Goal: Task Accomplishment & Management: Use online tool/utility

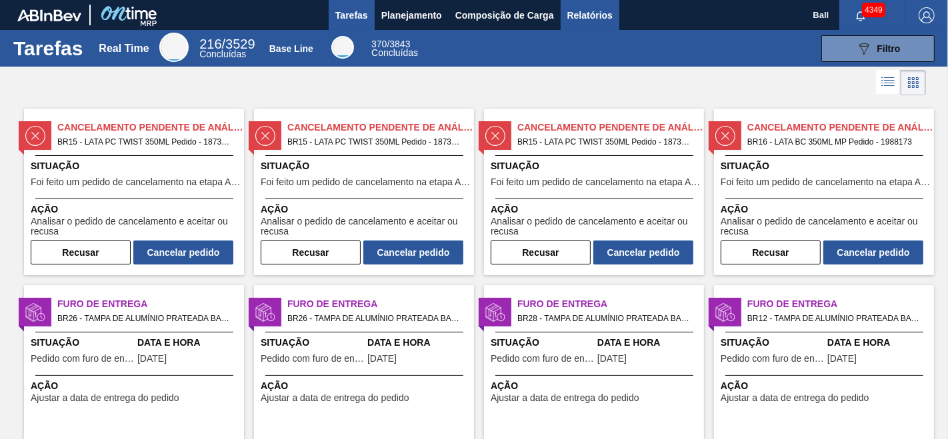
click at [605, 19] on span "Relatórios" at bounding box center [589, 15] width 45 height 16
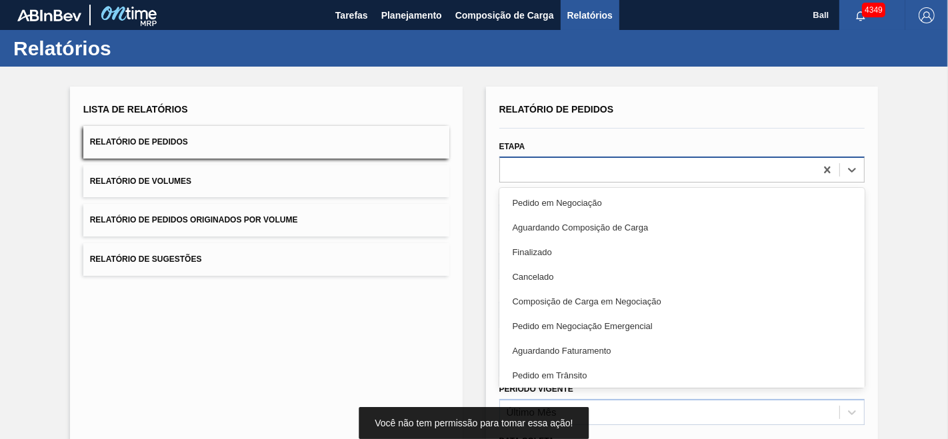
click at [541, 161] on div at bounding box center [658, 169] width 316 height 19
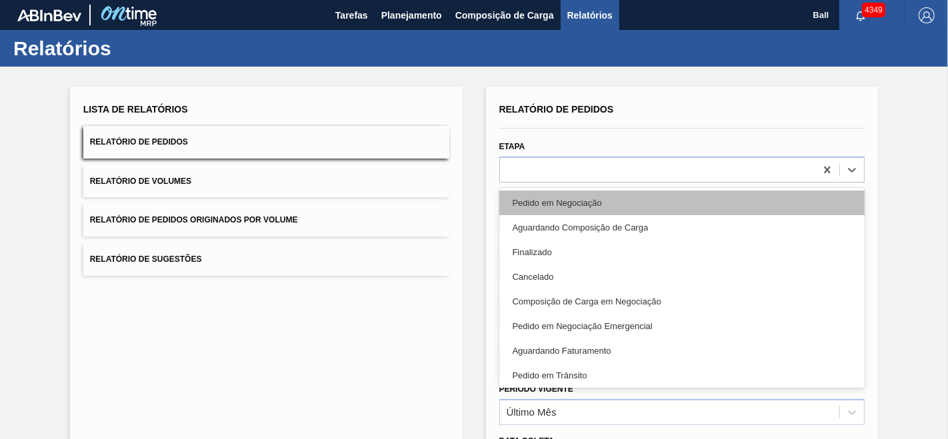
click at [531, 210] on div "Pedido em Negociação" at bounding box center [682, 203] width 366 height 25
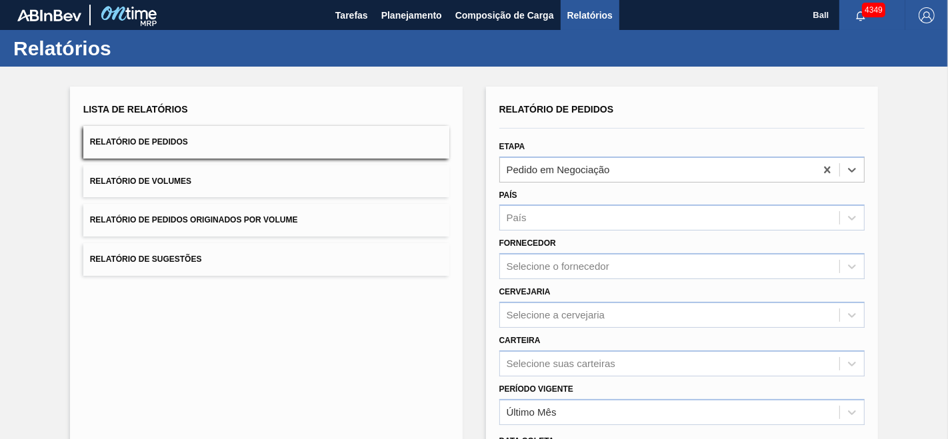
scroll to position [174, 0]
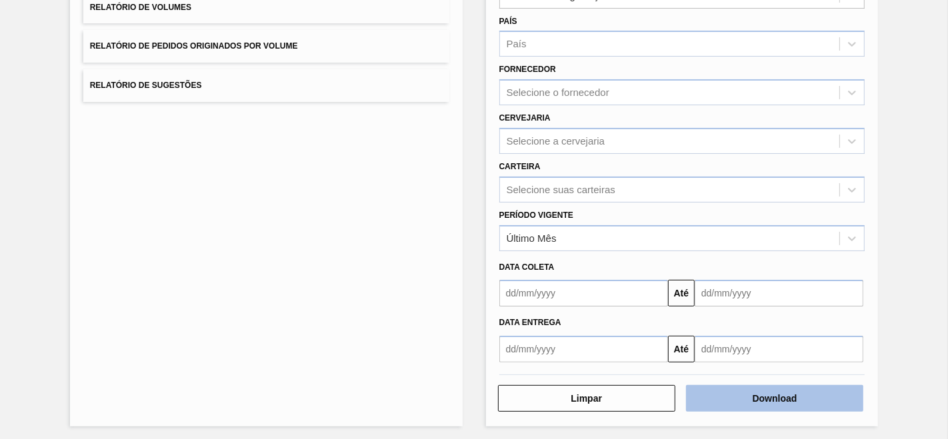
click at [794, 392] on button "Download" at bounding box center [774, 398] width 177 height 27
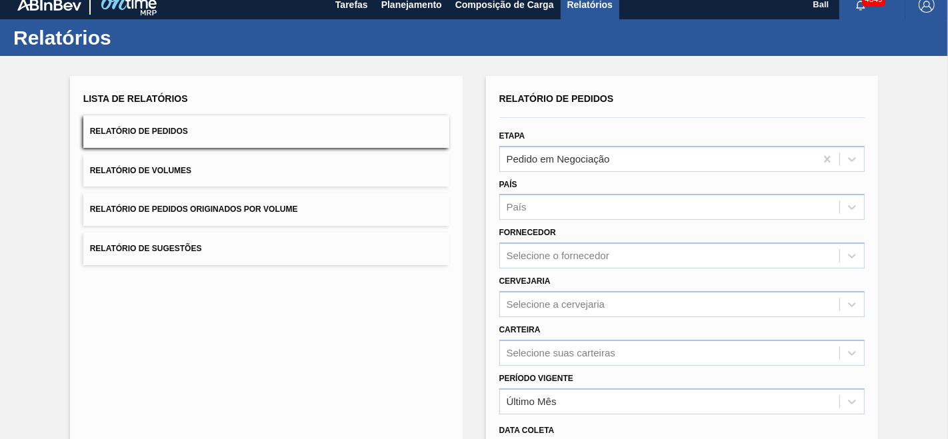
scroll to position [0, 0]
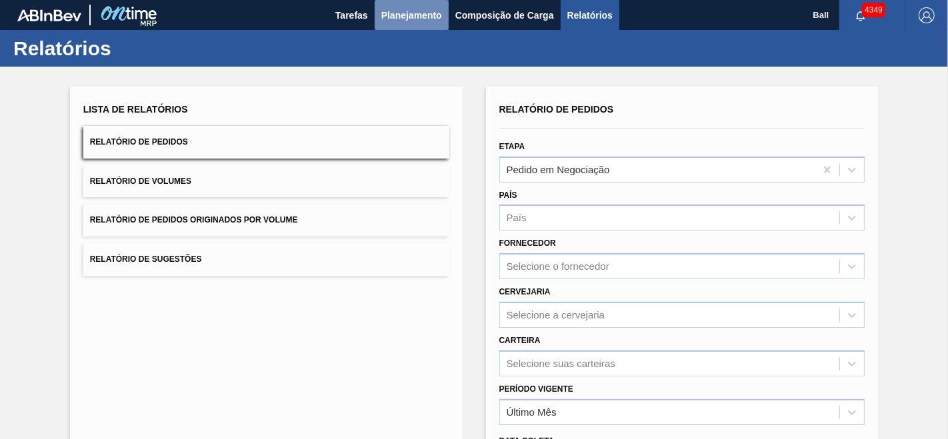
click at [411, 18] on span "Planejamento" at bounding box center [411, 15] width 61 height 16
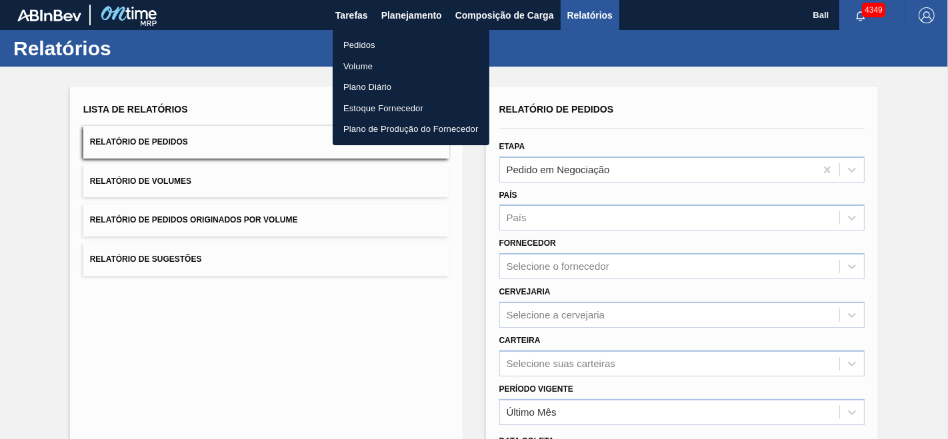
click at [395, 51] on li "Pedidos" at bounding box center [411, 45] width 157 height 21
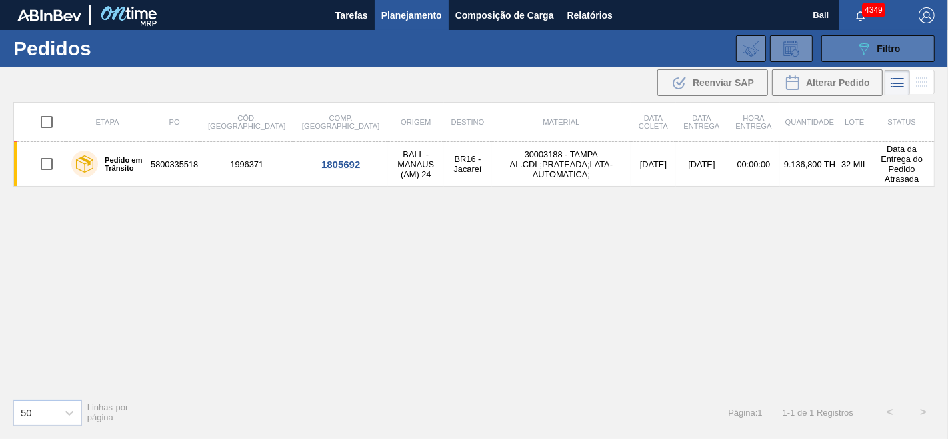
click at [899, 58] on button "089F7B8B-B2A5-4AFE-B5C0-19BA573D28AC Filtro" at bounding box center [877, 48] width 113 height 27
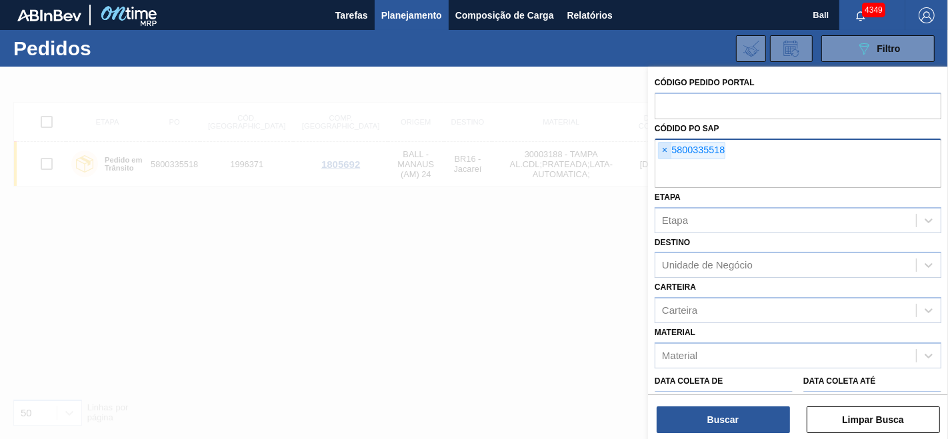
click at [664, 149] on span "×" at bounding box center [665, 151] width 13 height 16
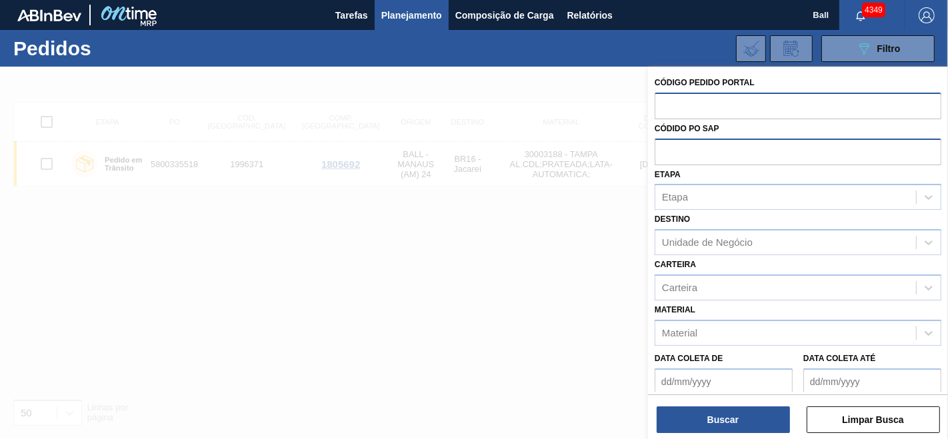
click at [703, 93] on input "text" at bounding box center [798, 105] width 287 height 25
paste input "2012542"
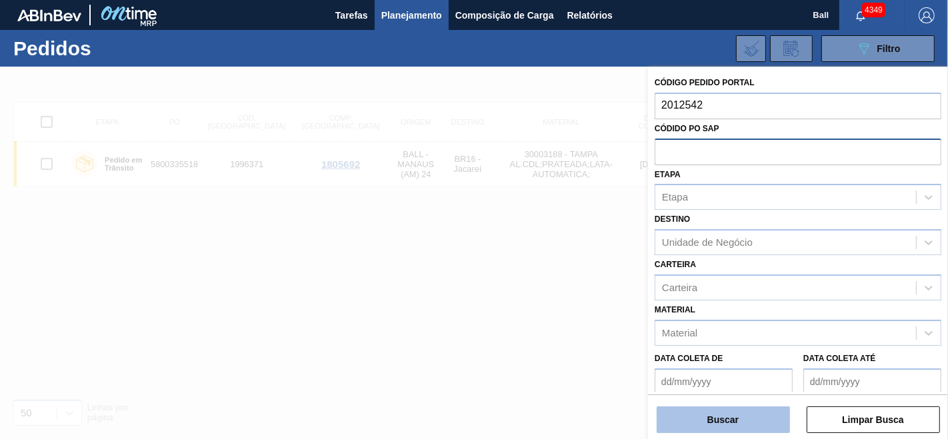
type input "2012542"
click at [723, 422] on button "Buscar" at bounding box center [723, 420] width 133 height 27
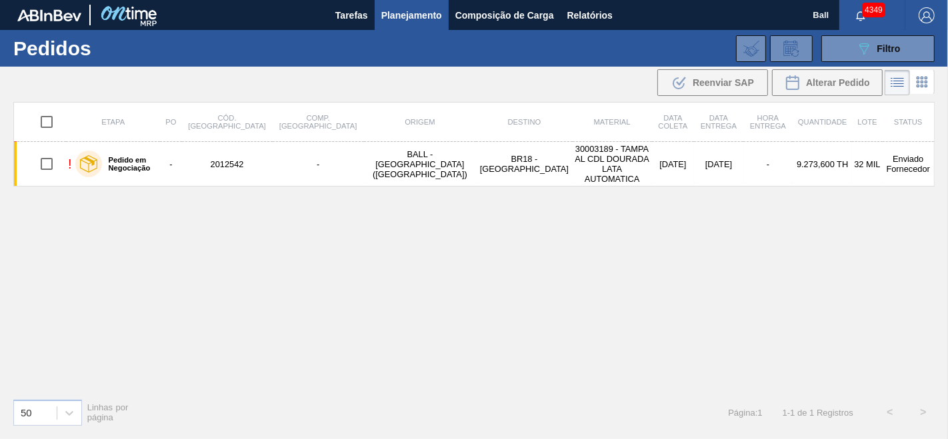
click at [728, 422] on div "Página : 1 1 - 1 de 1 Registros < >" at bounding box center [834, 412] width 212 height 33
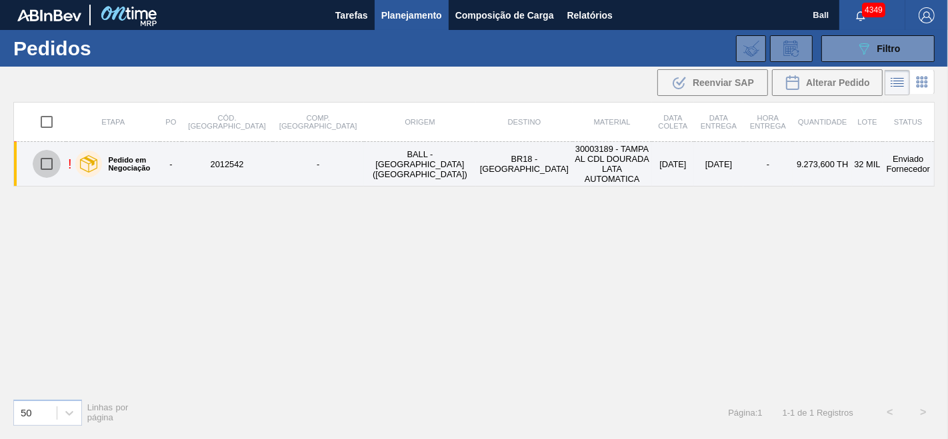
click at [41, 157] on input "checkbox" at bounding box center [47, 164] width 28 height 28
checkbox input "true"
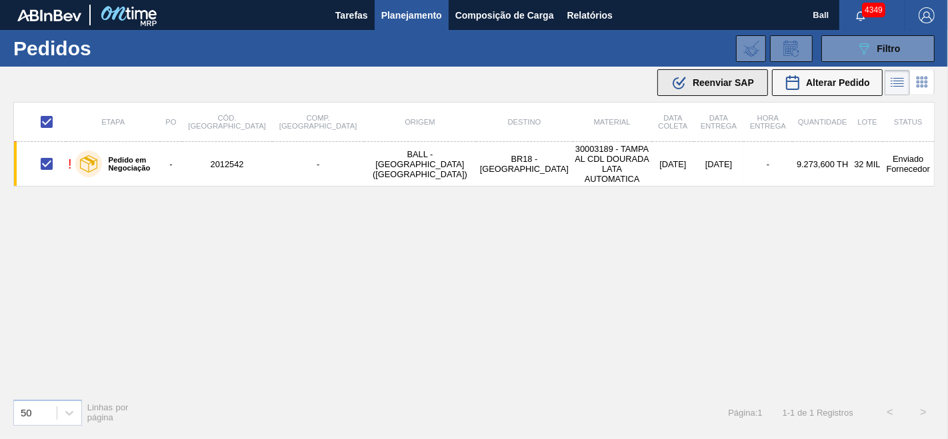
click at [679, 81] on icon ".b{fill:var(--color-action-default)}" at bounding box center [679, 83] width 16 height 16
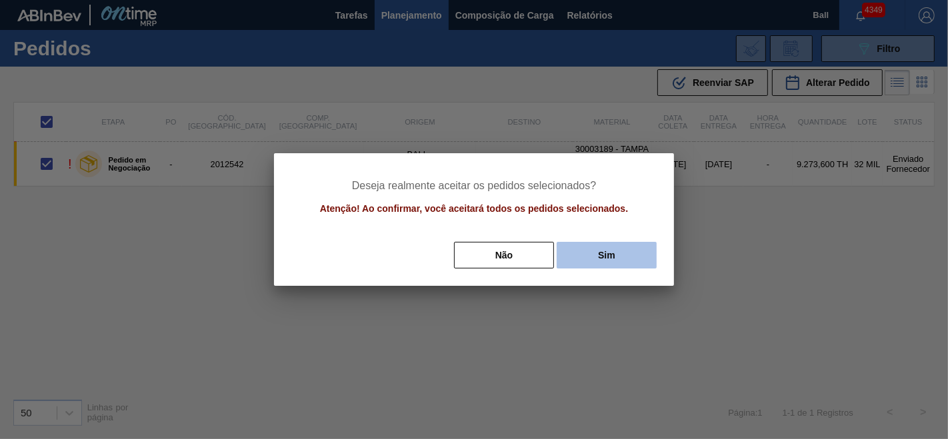
click at [619, 254] on button "Sim" at bounding box center [607, 255] width 100 height 27
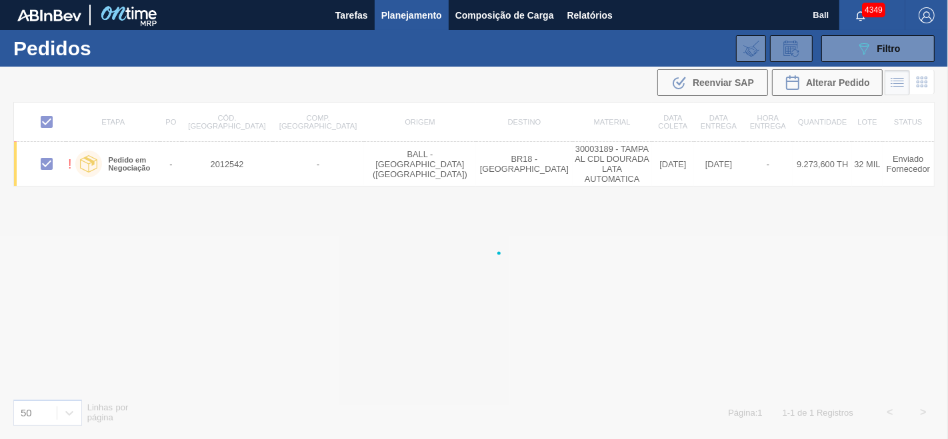
checkbox input "false"
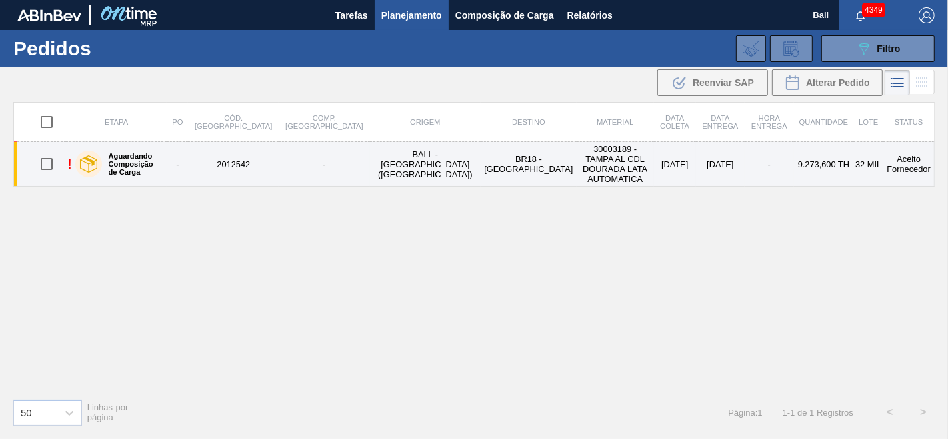
click at [654, 155] on td "[DATE]" at bounding box center [675, 164] width 42 height 45
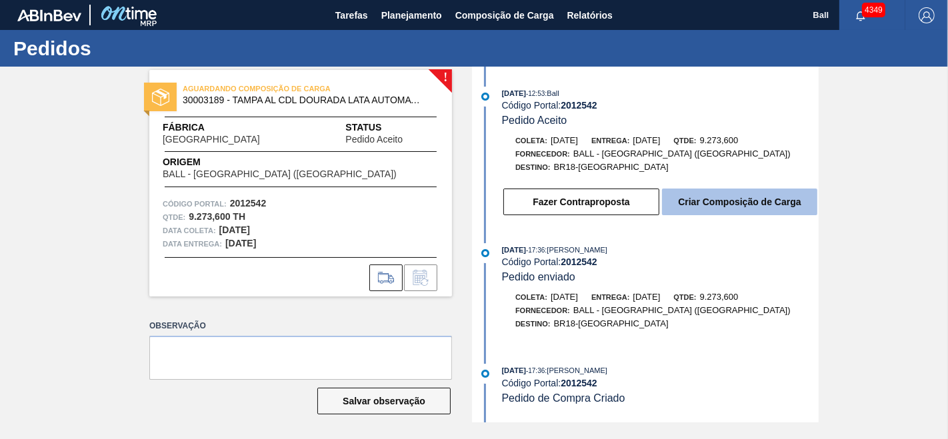
click at [718, 212] on button "Criar Composição de Carga" at bounding box center [739, 202] width 155 height 27
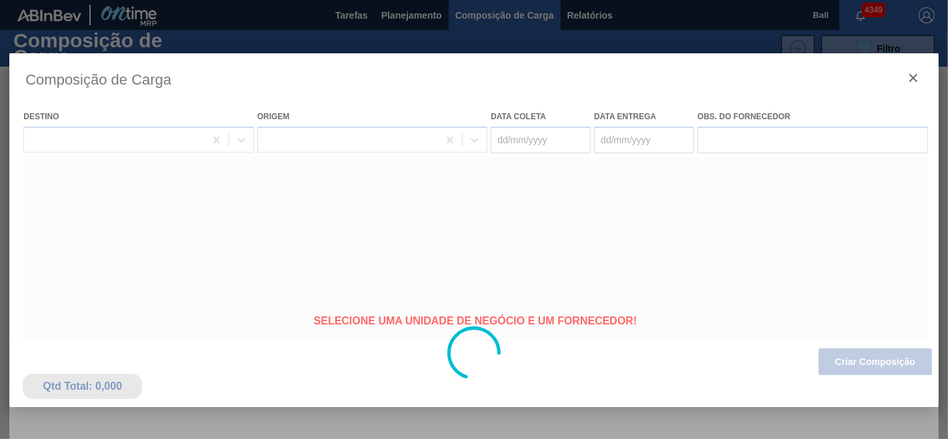
type coleta "[DATE]"
type entrega "[DATE]"
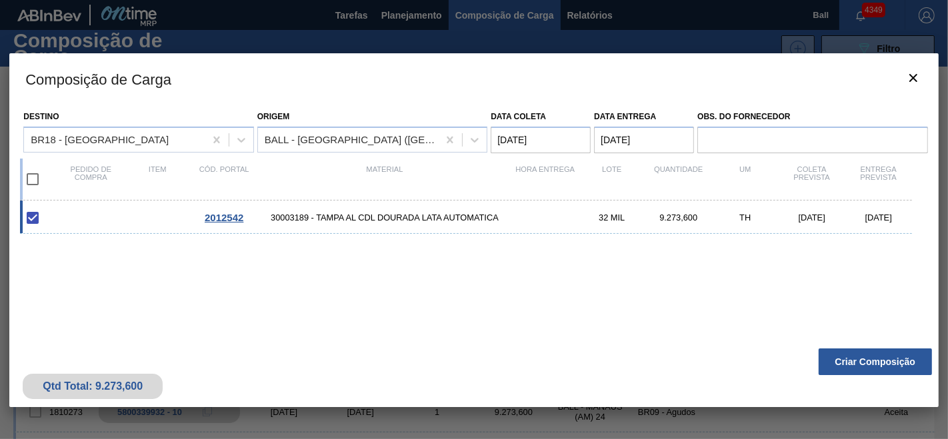
drag, startPoint x: 857, startPoint y: 357, endPoint x: 924, endPoint y: 301, distance: 86.6
click at [924, 301] on div "Destino BR18 - Pernambuco Origem BALL - RECIFE (PE) Data coleta 22/08/2025 Data…" at bounding box center [473, 223] width 929 height 238
click at [883, 369] on button "Criar Composição" at bounding box center [875, 362] width 113 height 27
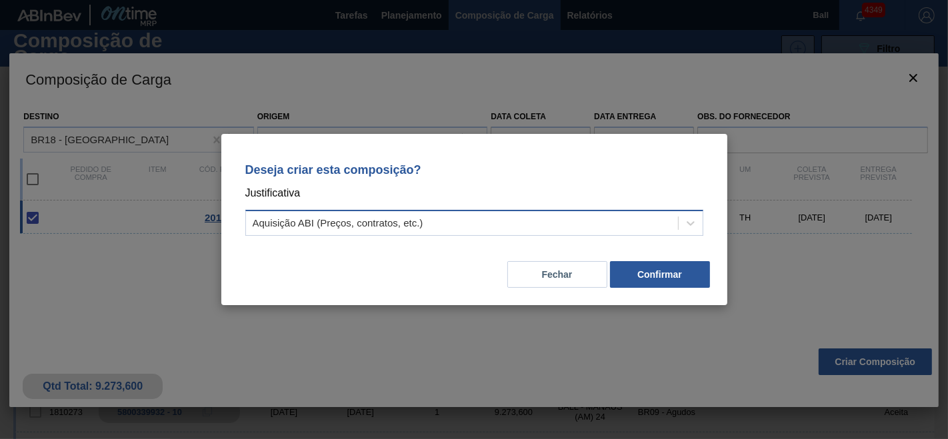
click at [647, 221] on div "Aquisição ABI (Preços, contratos, etc.)" at bounding box center [462, 223] width 432 height 19
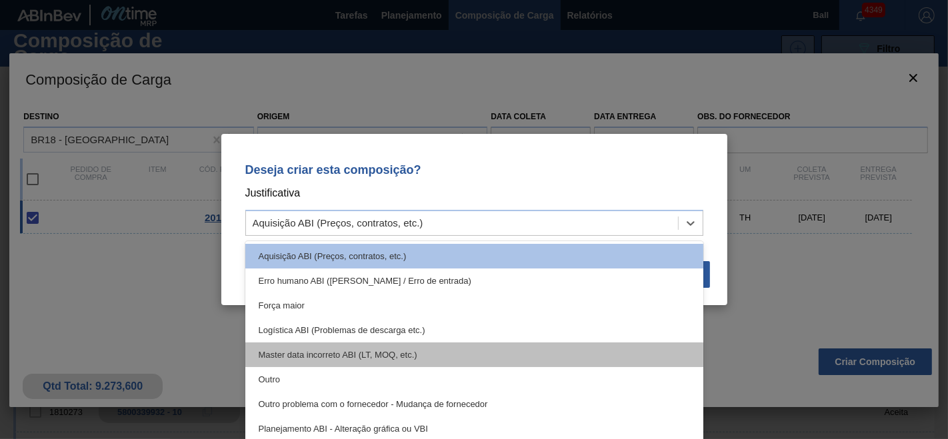
click at [464, 356] on div "Master data incorreto ABI (LT, MOQ, etc.)" at bounding box center [474, 355] width 458 height 25
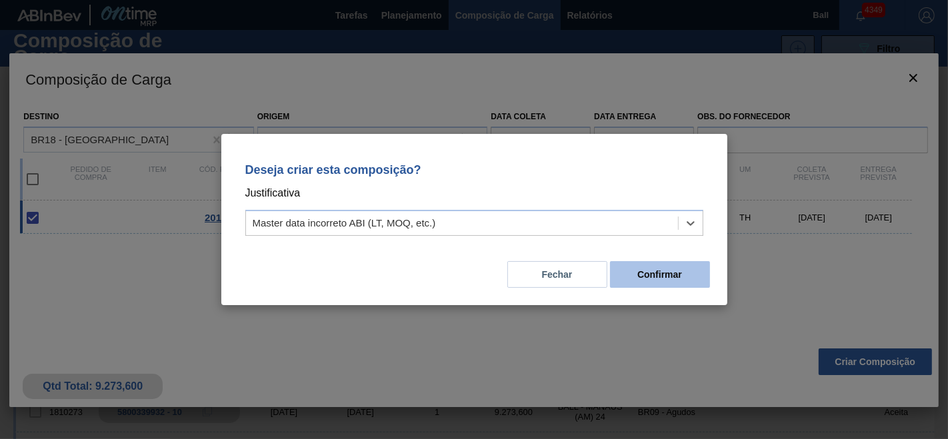
click at [641, 285] on button "Confirmar" at bounding box center [660, 274] width 100 height 27
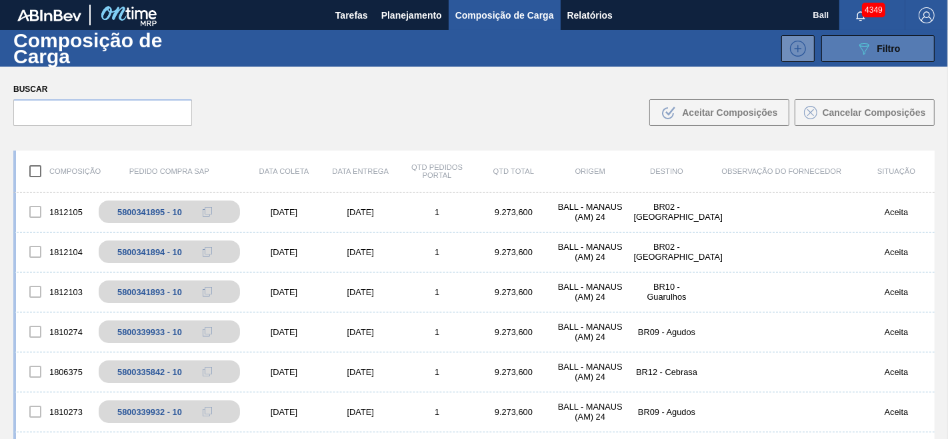
click at [867, 39] on button "089F7B8B-B2A5-4AFE-B5C0-19BA573D28AC Filtro" at bounding box center [877, 48] width 113 height 27
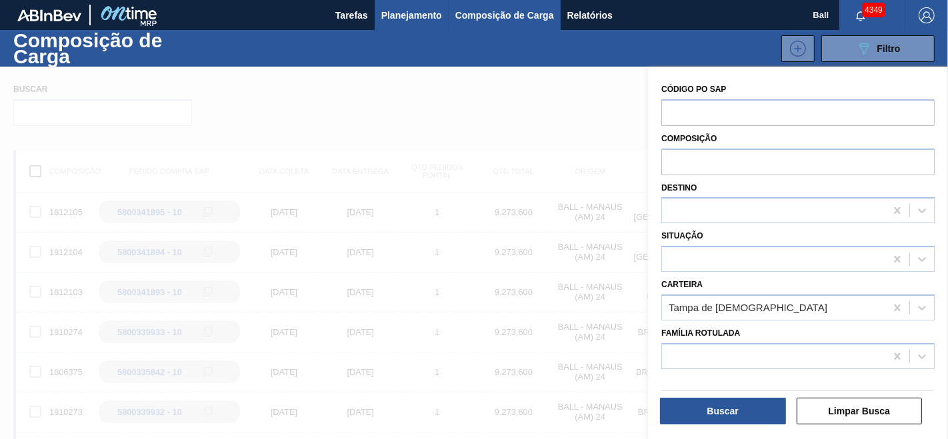
click at [398, 15] on span "Planejamento" at bounding box center [411, 15] width 61 height 16
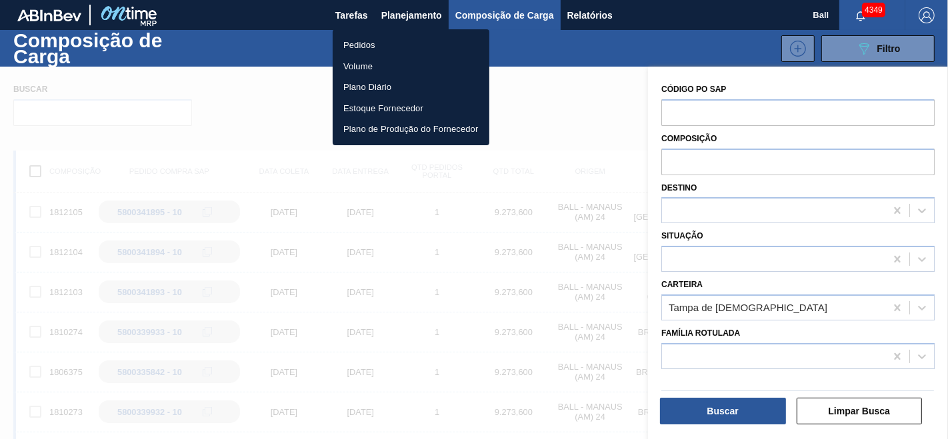
click at [367, 53] on li "Pedidos" at bounding box center [411, 45] width 157 height 21
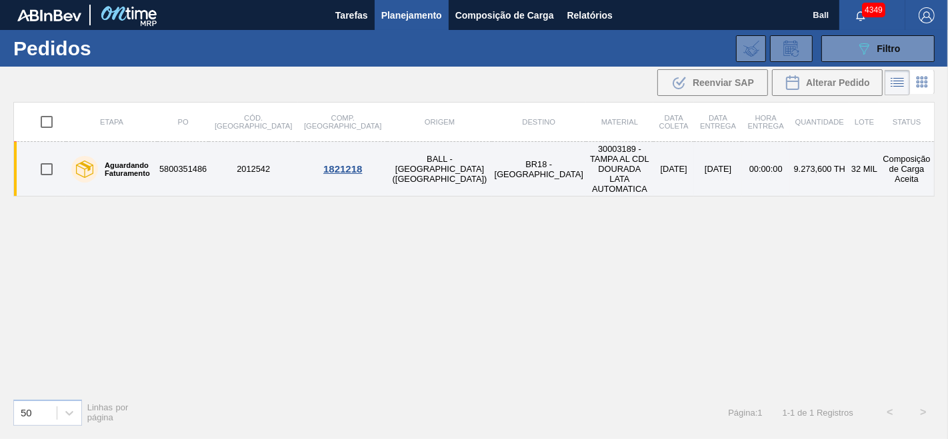
click at [492, 156] on td "BR18 - [GEOGRAPHIC_DATA]" at bounding box center [539, 169] width 94 height 55
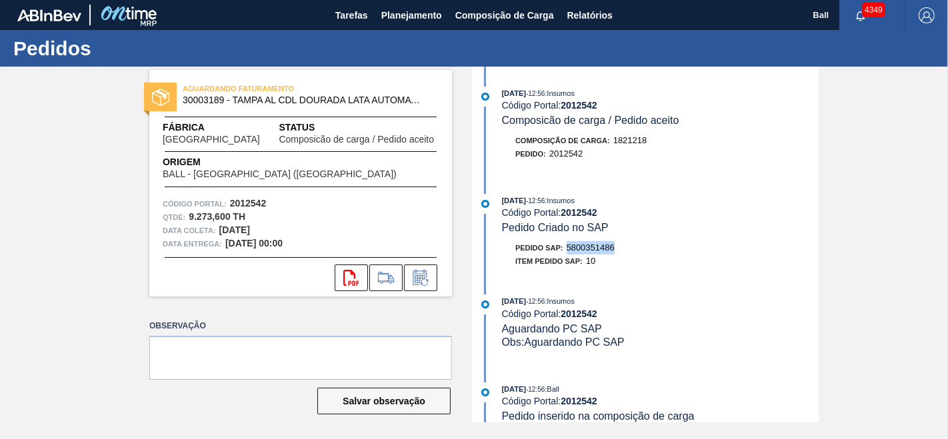
drag, startPoint x: 619, startPoint y: 250, endPoint x: 566, endPoint y: 252, distance: 52.7
click at [566, 252] on div "Pedido SAP: 5800351486" at bounding box center [660, 247] width 317 height 13
copy span "5800351486"
